Goal: Task Accomplishment & Management: Manage account settings

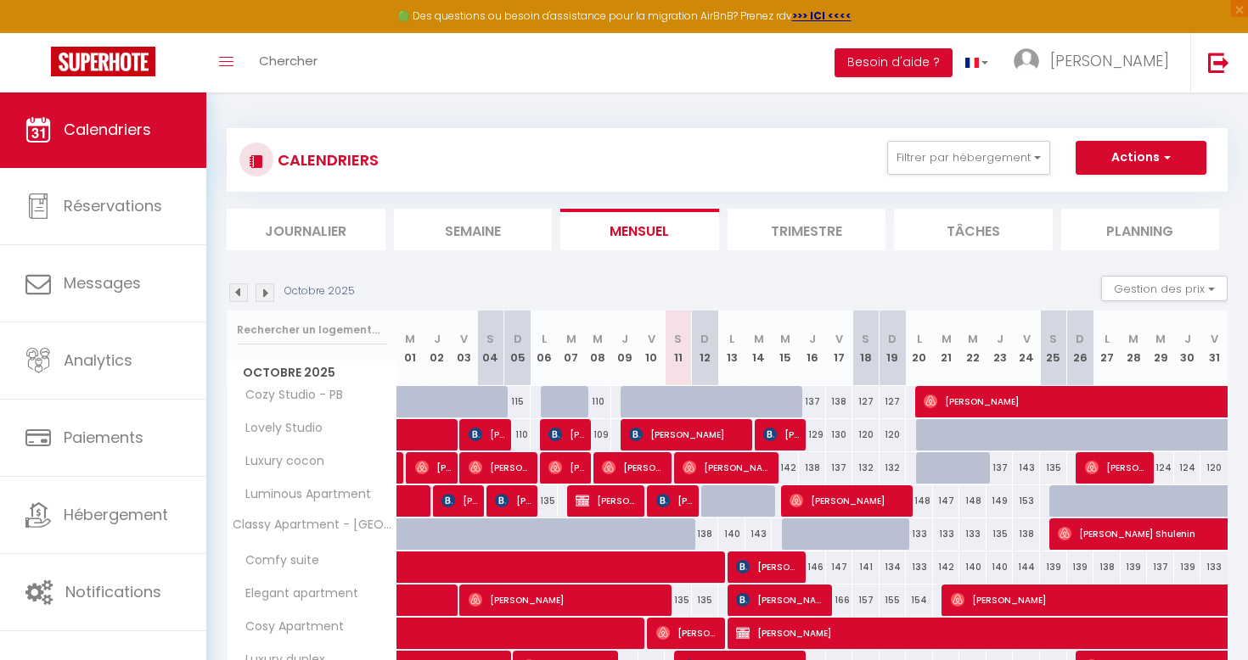
select select
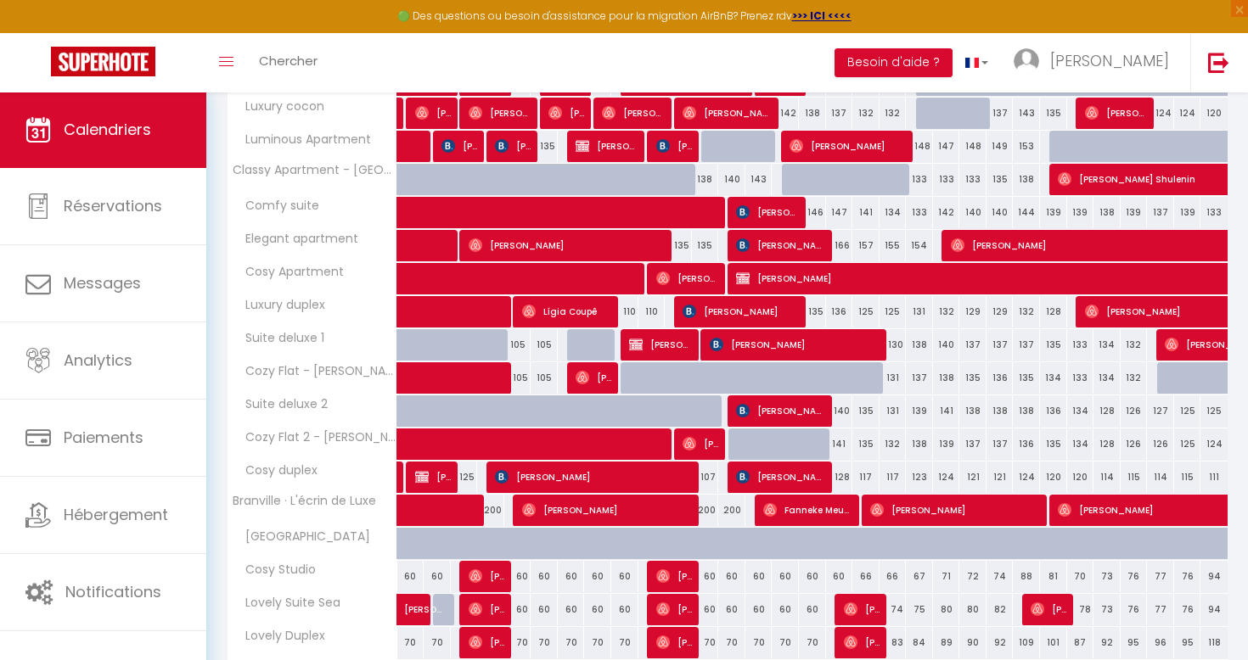
scroll to position [357, 0]
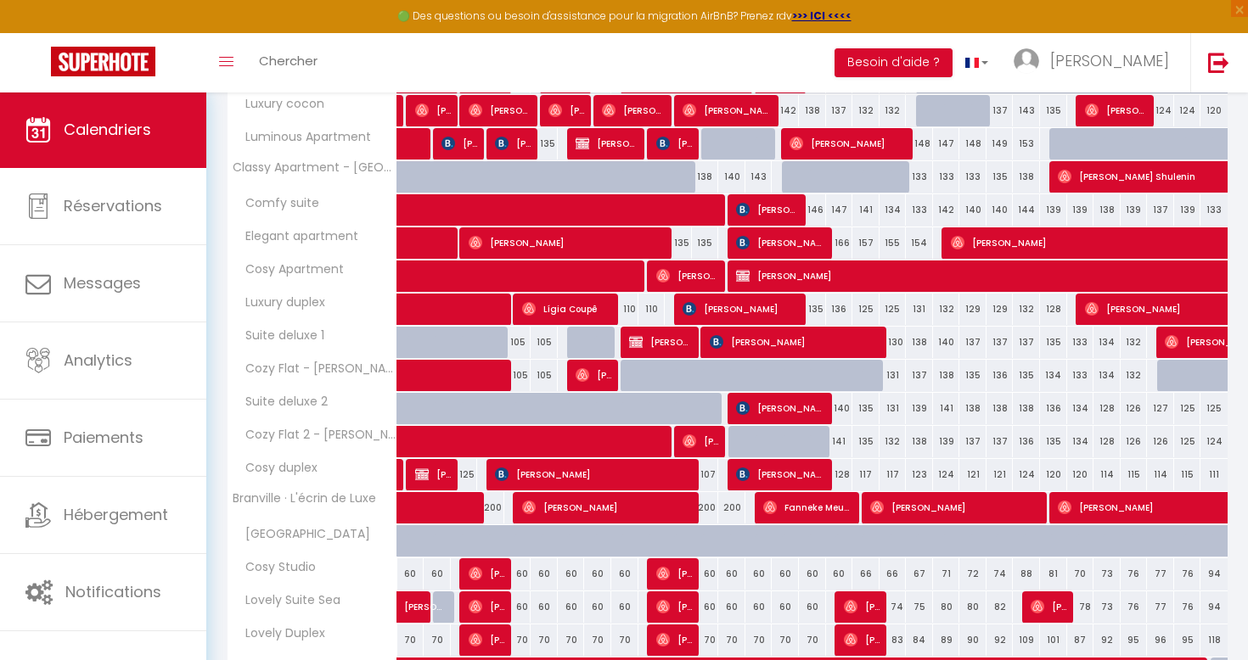
click at [699, 442] on span "[PERSON_NAME] [PERSON_NAME]" at bounding box center [701, 441] width 37 height 32
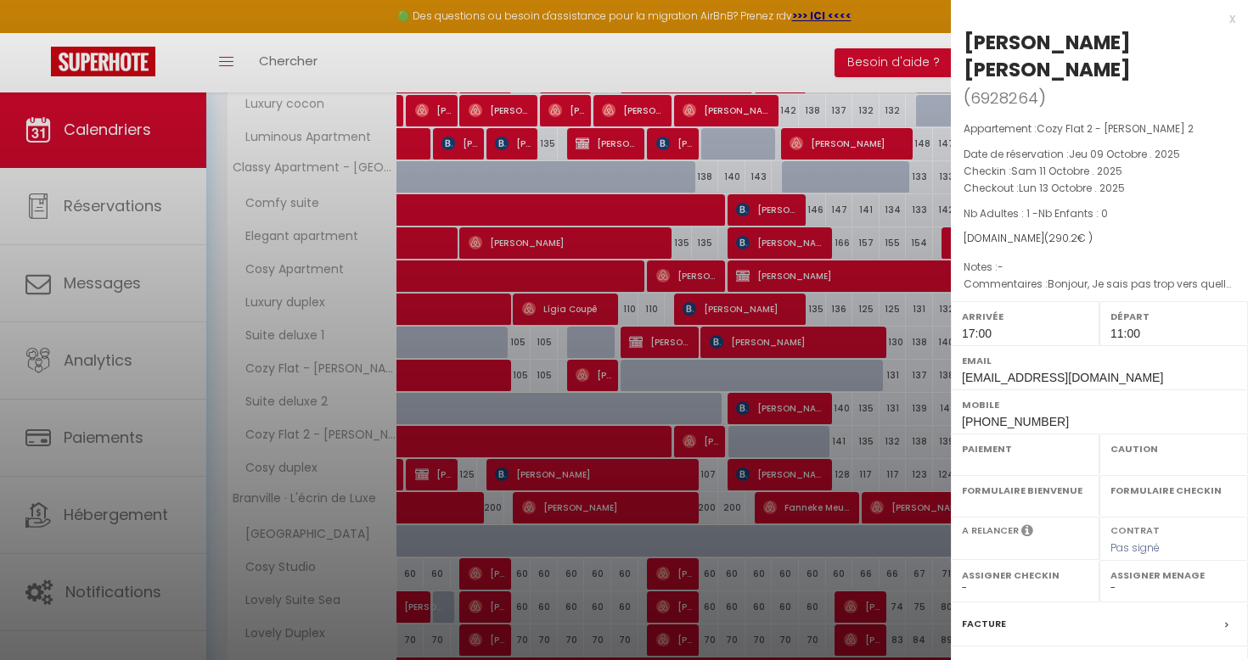
select select "OK"
select select "1"
select select "0"
select select "1"
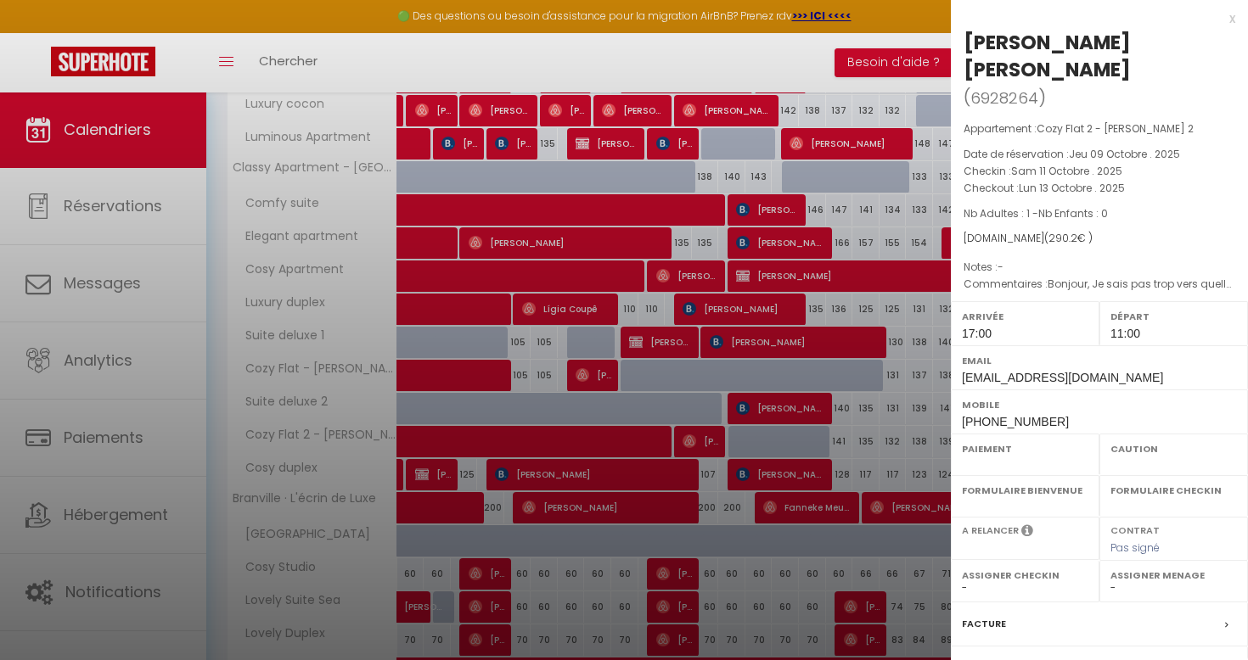
select select
click at [649, 396] on div at bounding box center [624, 330] width 1248 height 660
